Goal: Find specific fact: Find specific fact

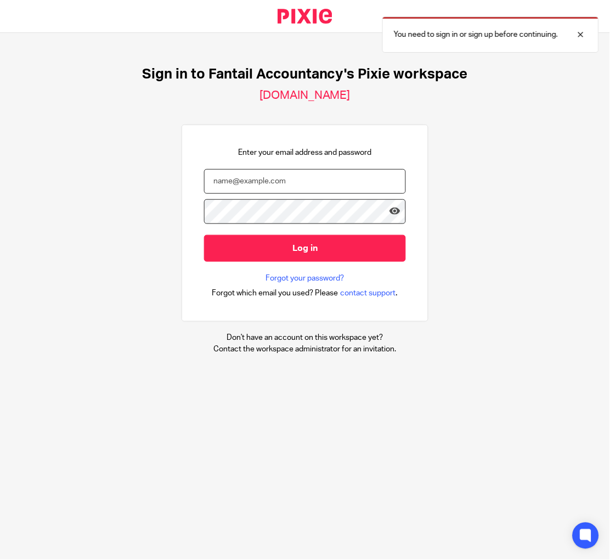
type input "[EMAIL_ADDRESS][DOMAIN_NAME]"
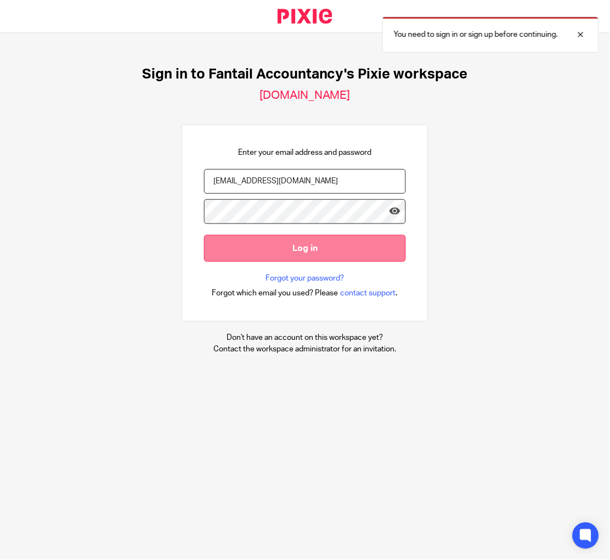
click at [315, 250] on input "Log in" at bounding box center [305, 248] width 202 height 27
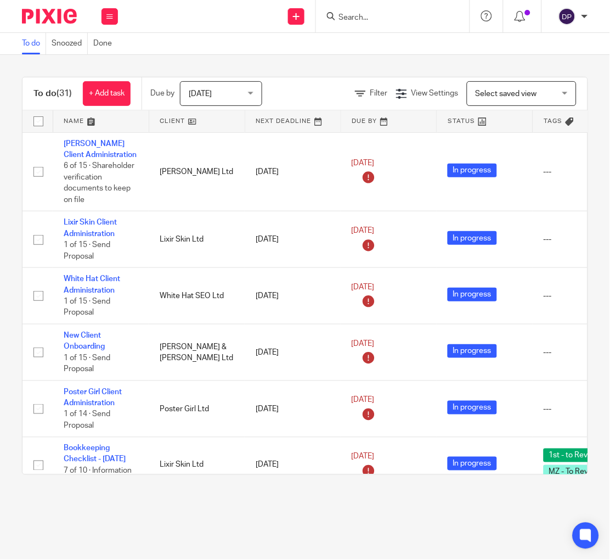
click at [338, 15] on input "Search" at bounding box center [387, 18] width 99 height 10
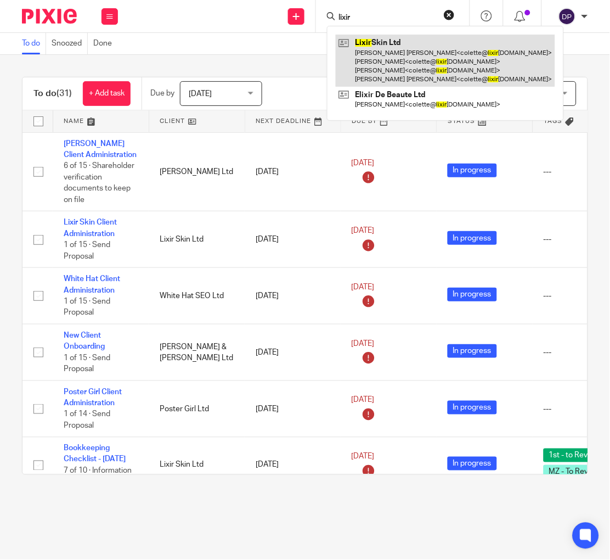
type input "lixir"
click at [336, 50] on link at bounding box center [445, 61] width 219 height 52
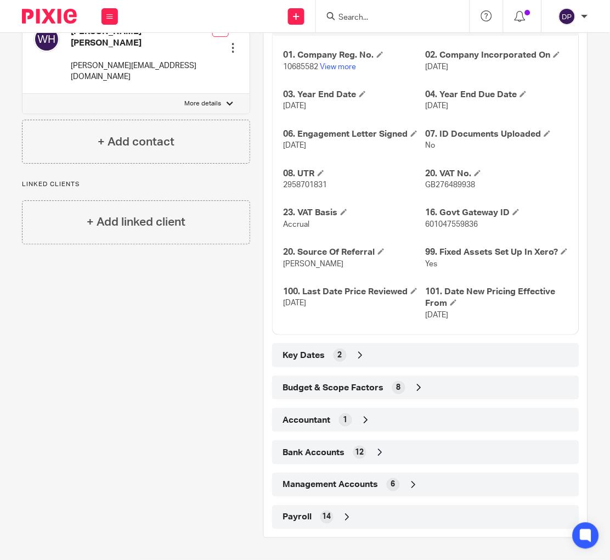
scroll to position [500, 0]
click at [342, 512] on icon at bounding box center [347, 516] width 11 height 11
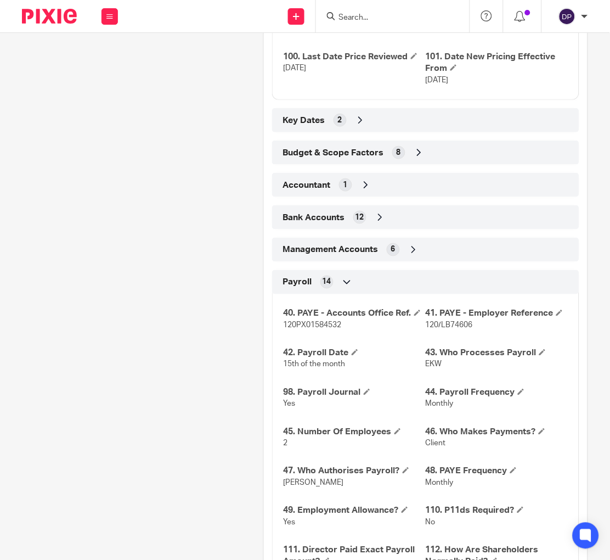
scroll to position [729, 0]
click at [426, 329] on span "120/LB74606" at bounding box center [449, 325] width 47 height 8
drag, startPoint x: 403, startPoint y: 331, endPoint x: 447, endPoint y: 333, distance: 43.9
click at [460, 330] on p "120/LB74606" at bounding box center [497, 324] width 142 height 11
copy span "120/LB74606"
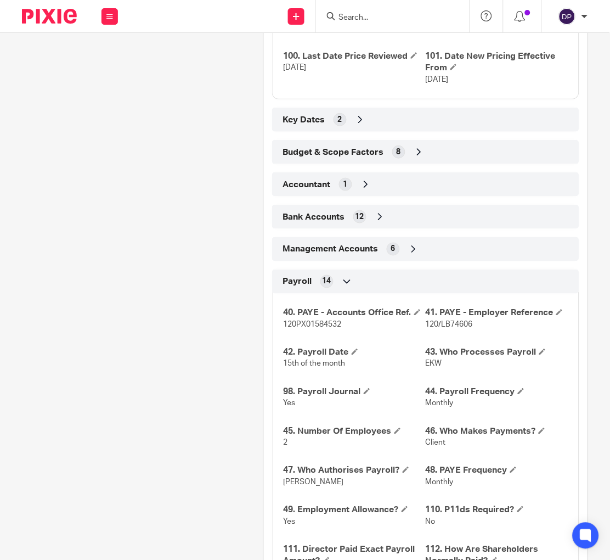
click at [284, 329] on span "120PX01584532" at bounding box center [313, 325] width 58 height 8
copy span "120PX01584532"
